Goal: Task Accomplishment & Management: Complete application form

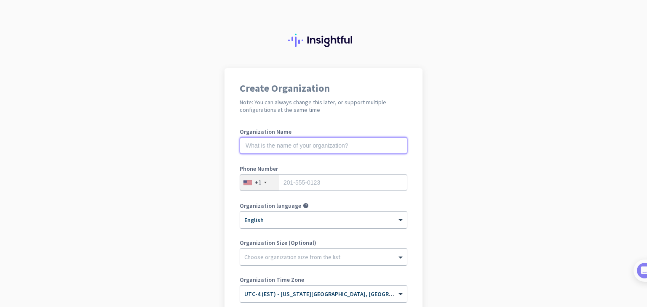
click at [281, 142] on input "text" at bounding box center [324, 145] width 168 height 17
type input "Mercor"
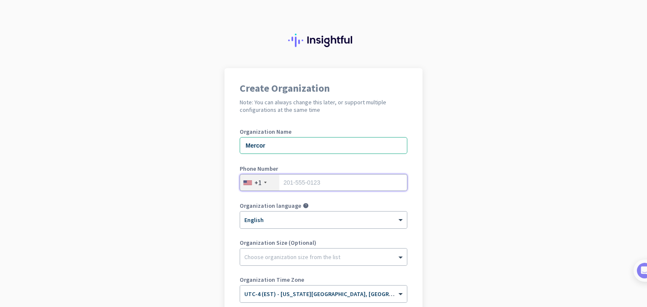
click at [311, 184] on input "tel" at bounding box center [324, 182] width 168 height 17
type input "6108127727"
click at [351, 260] on div "Choose organization size from the list" at bounding box center [318, 258] width 156 height 8
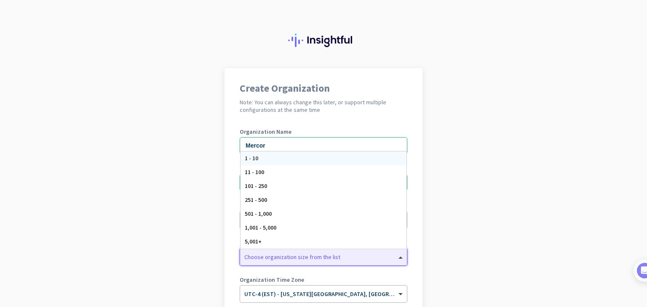
click at [417, 235] on div "Create Organization Note: You can always change this later, or support multiple…" at bounding box center [324, 229] width 198 height 323
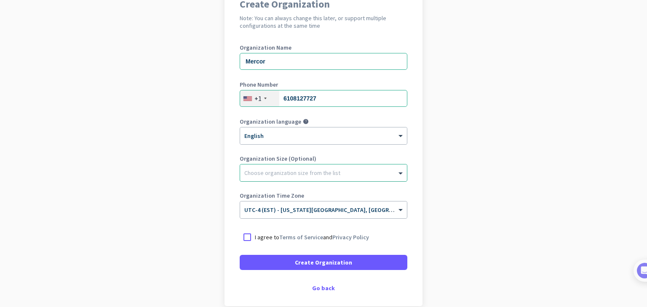
scroll to position [84, 0]
click at [243, 236] on div at bounding box center [247, 237] width 15 height 15
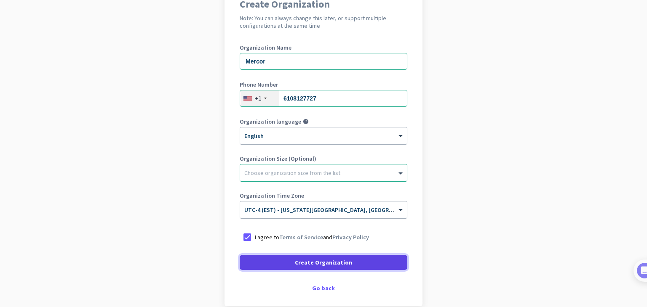
click at [305, 263] on span "Create Organization" at bounding box center [323, 263] width 57 height 8
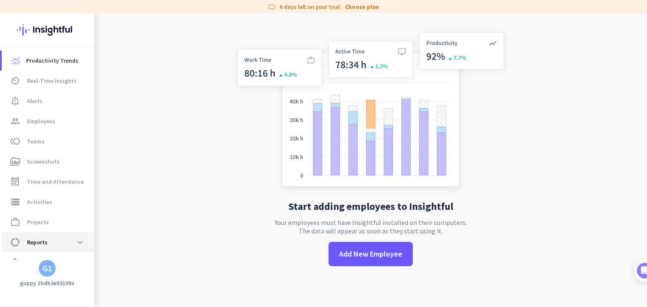
click at [35, 243] on span "Reports" at bounding box center [37, 243] width 21 height 10
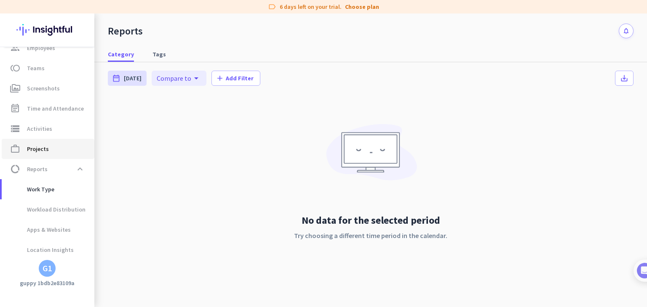
click at [48, 149] on span "work_outline Projects" at bounding box center [47, 149] width 79 height 10
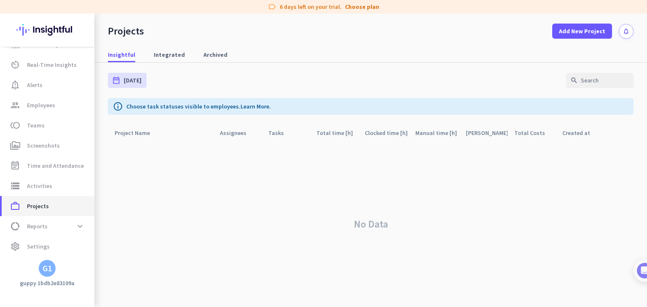
scroll to position [16, 0]
click at [46, 166] on span "Time and Attendance" at bounding box center [55, 166] width 57 height 10
